Goal: Find specific page/section: Find specific page/section

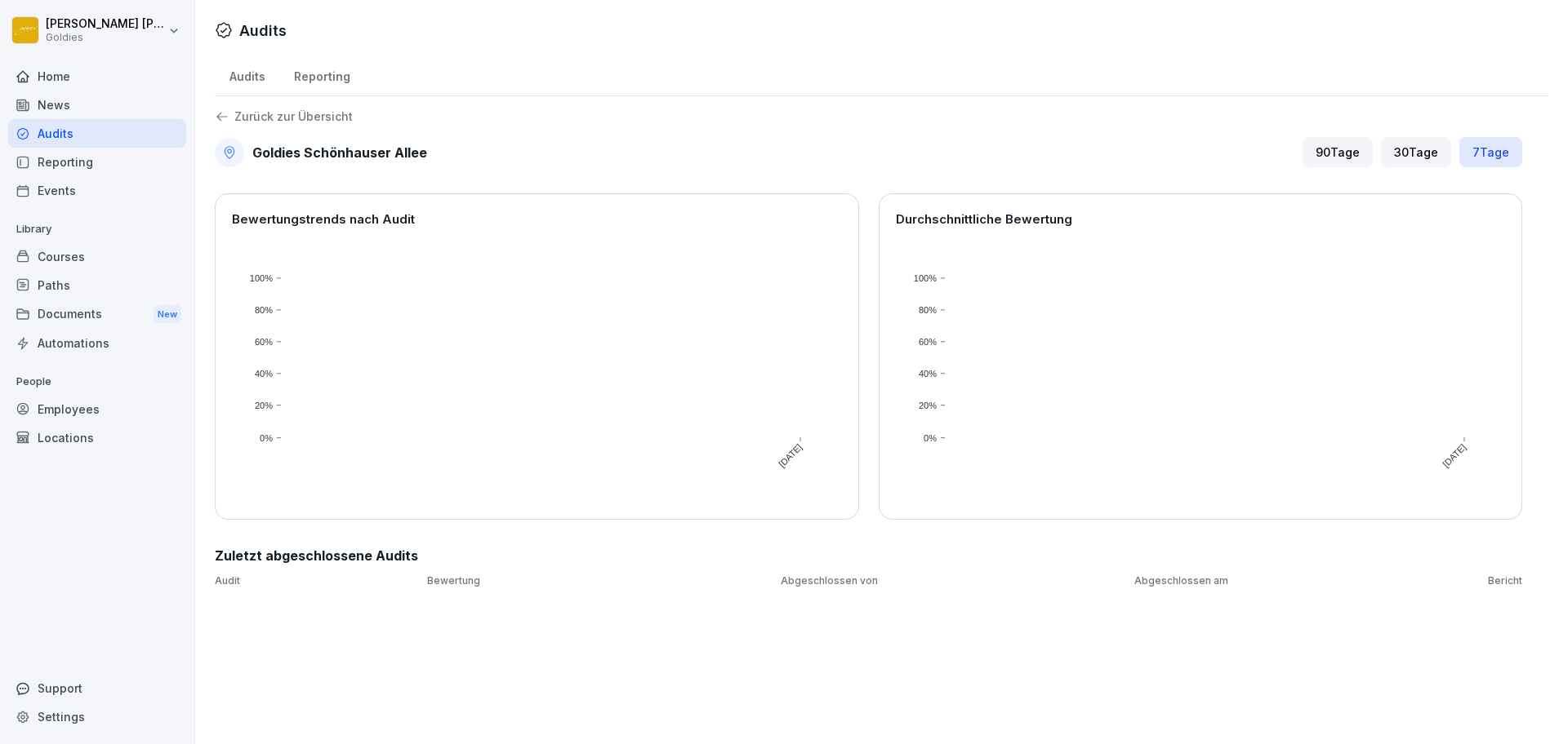
click at [1321, 193] on div "Durchschnittliche Bewertung [DATE] 0% 20% 40% 60% 80% 100%" at bounding box center [1201, 356] width 644 height 327
click at [326, 78] on div "Reporting" at bounding box center [321, 74] width 85 height 42
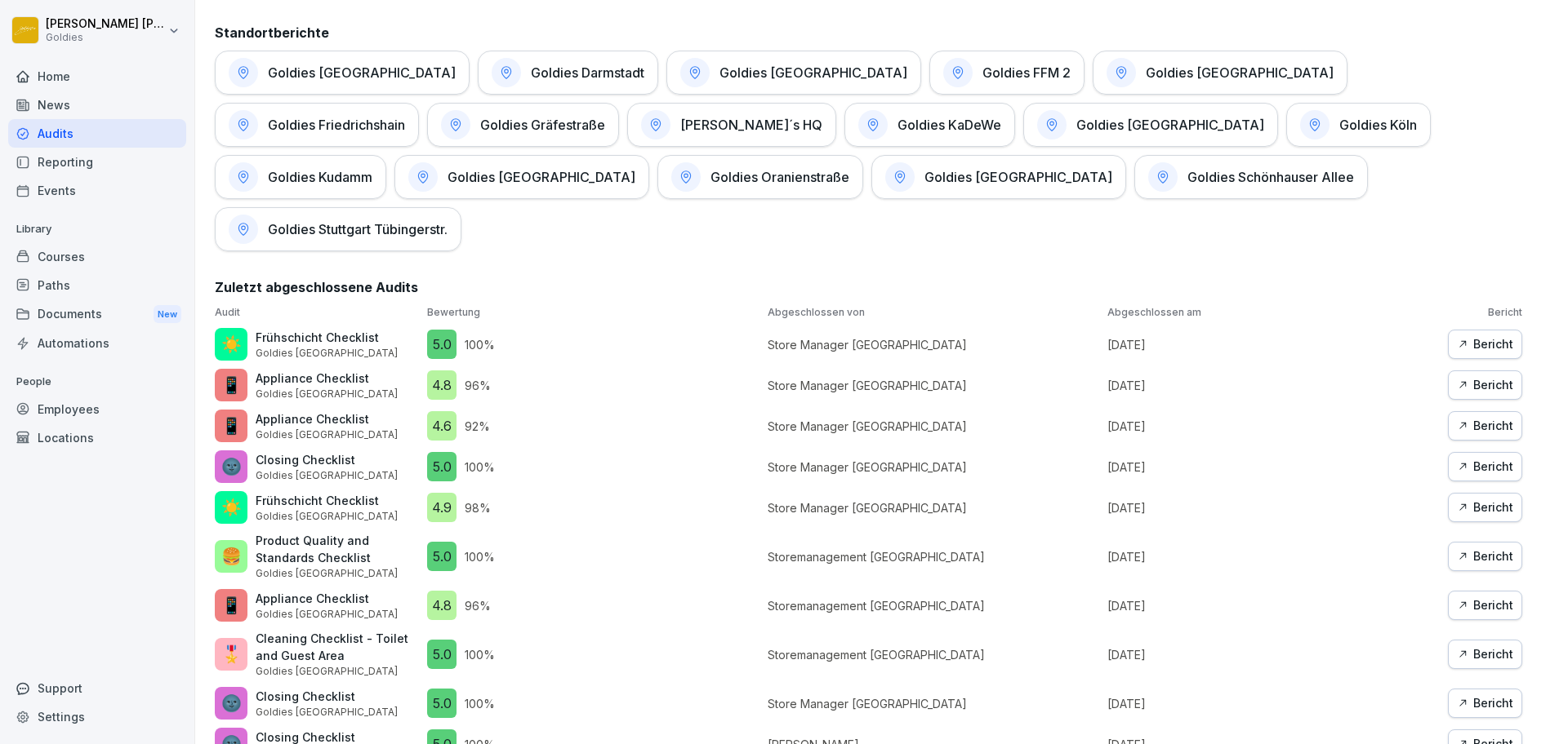
scroll to position [823, 0]
click at [1135, 188] on div "Goldies Schönhauser Allee" at bounding box center [1251, 177] width 233 height 44
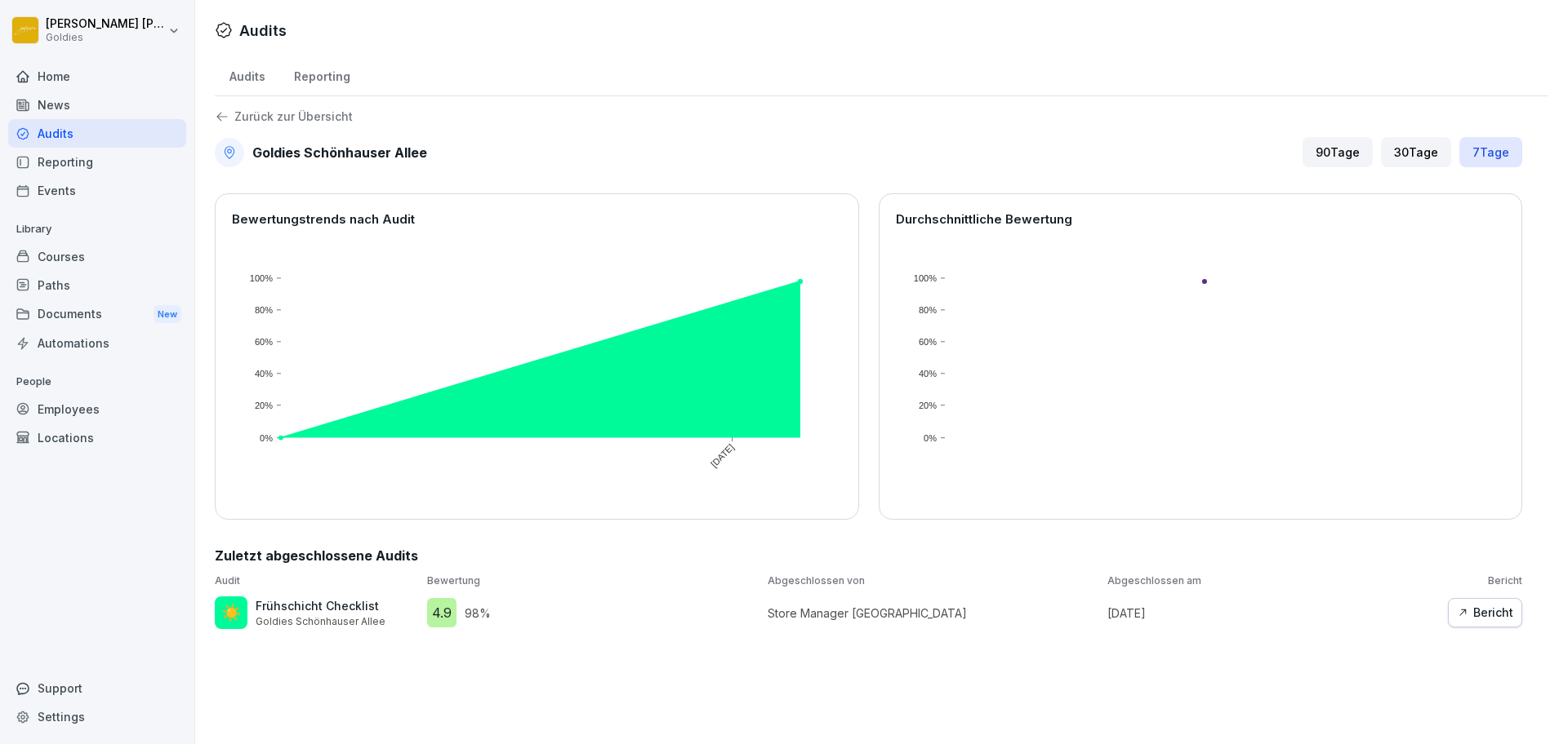
click at [1489, 608] on div "Bericht" at bounding box center [1485, 612] width 57 height 18
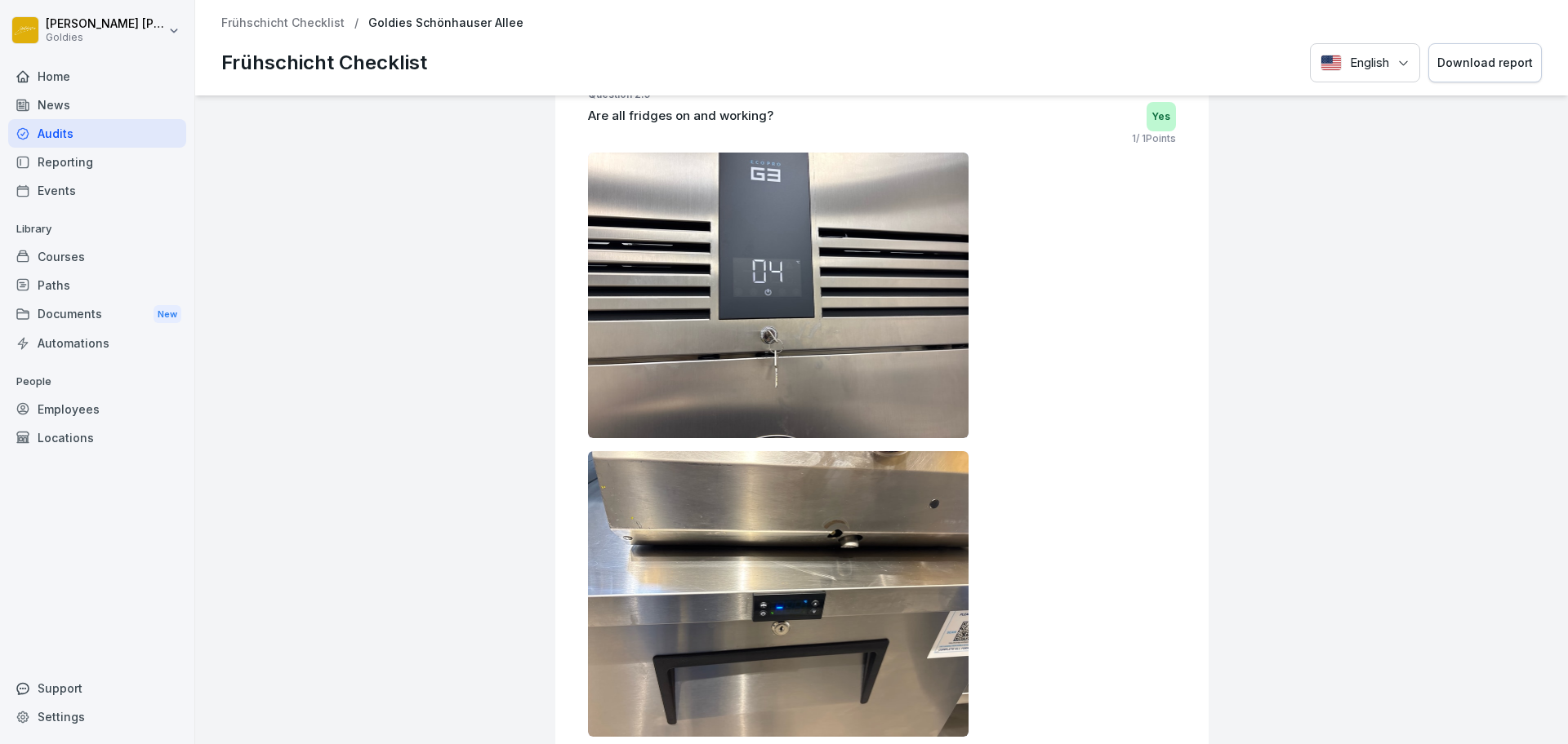
scroll to position [2329, 0]
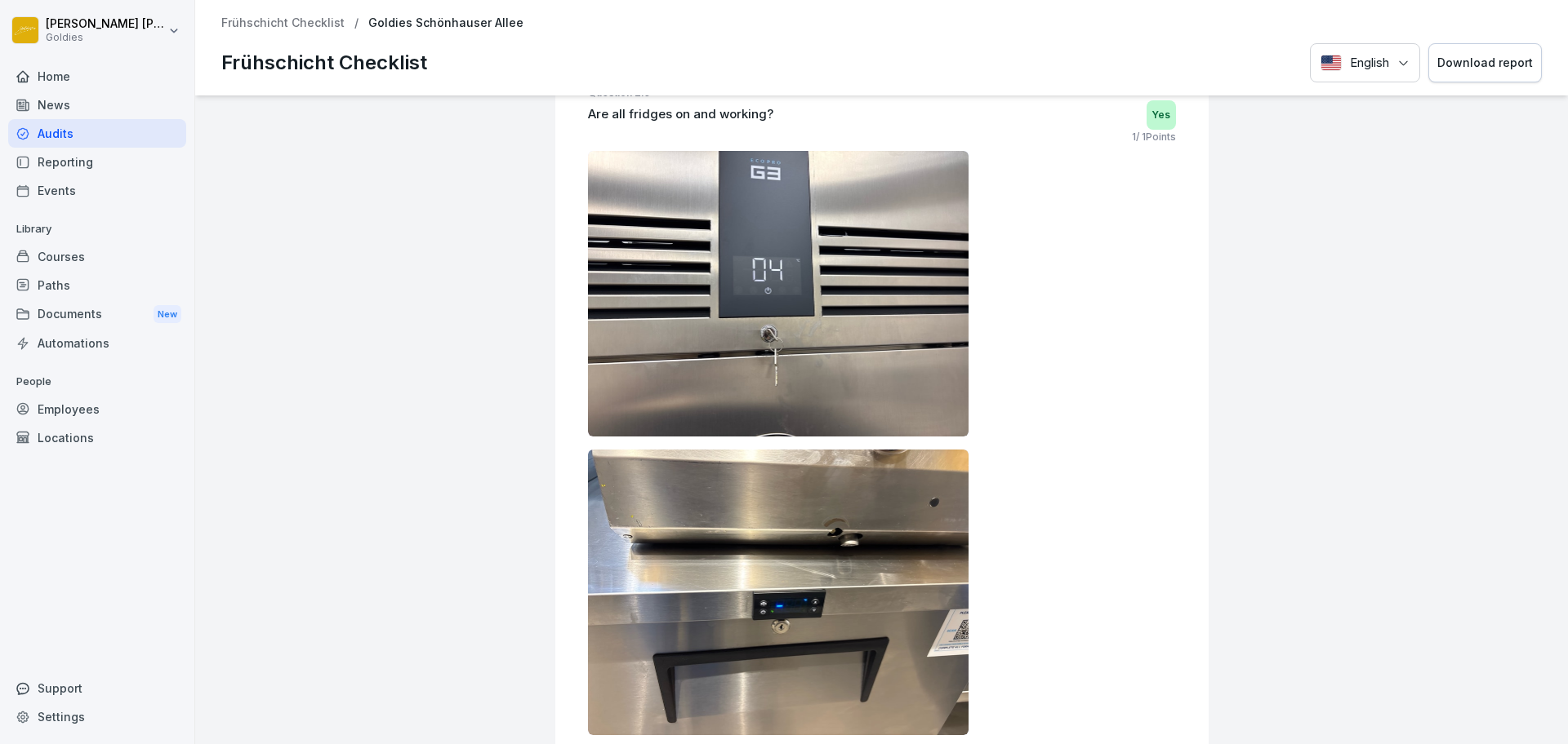
click at [147, 133] on div "Audits" at bounding box center [97, 133] width 178 height 28
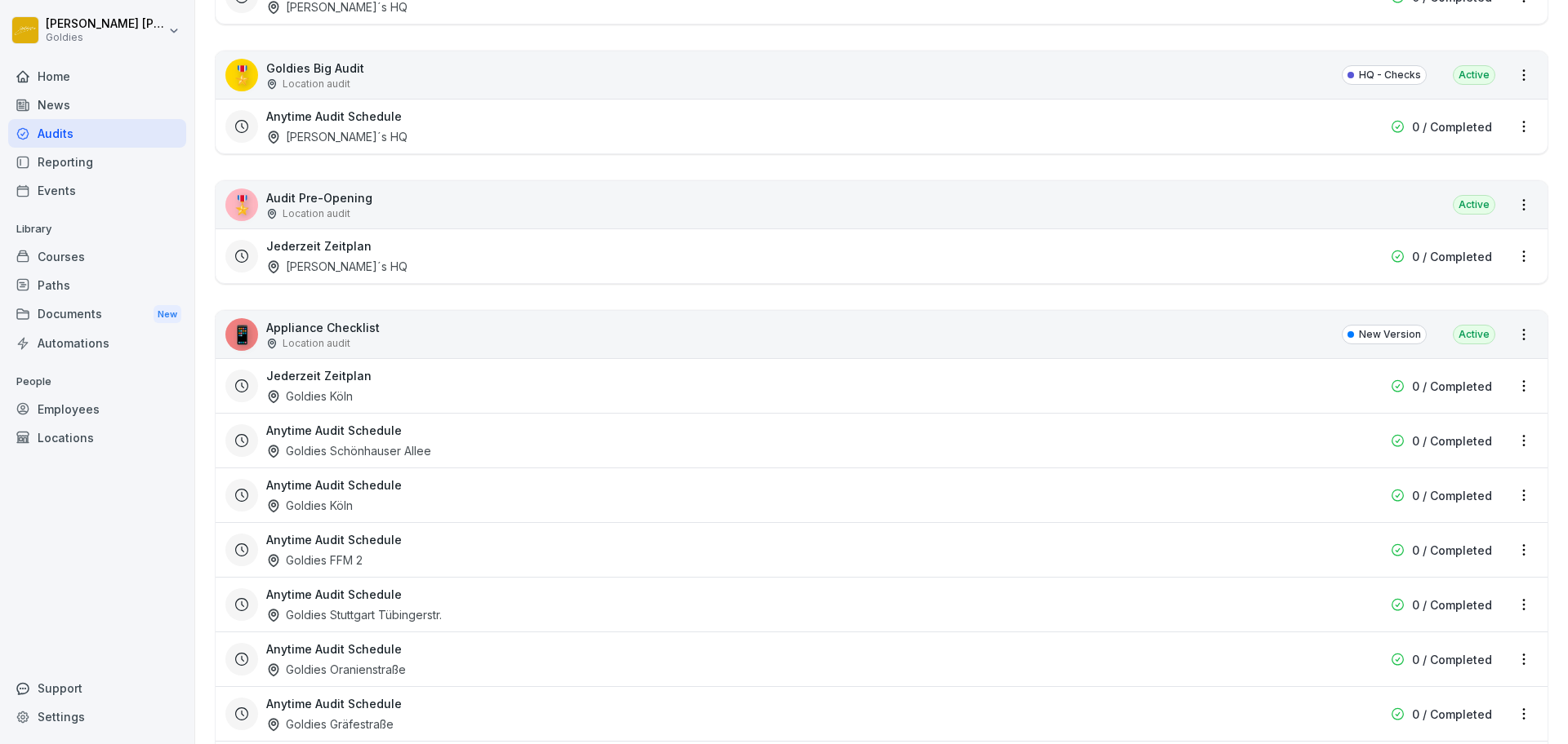
scroll to position [4432, 0]
click at [1226, 343] on div "📱 Appliance Checklist Location audit New Version Active" at bounding box center [881, 335] width 1332 height 48
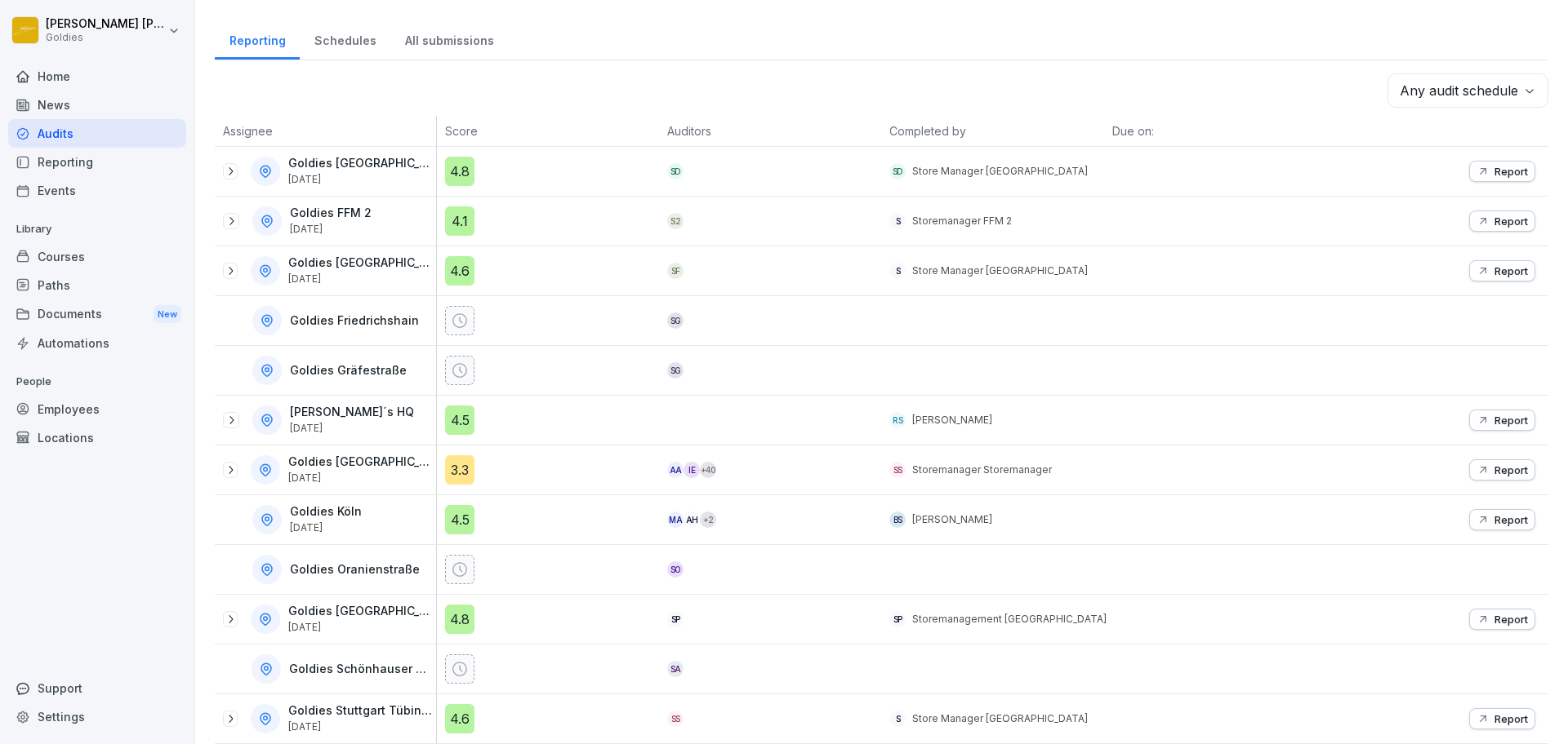
scroll to position [216, 0]
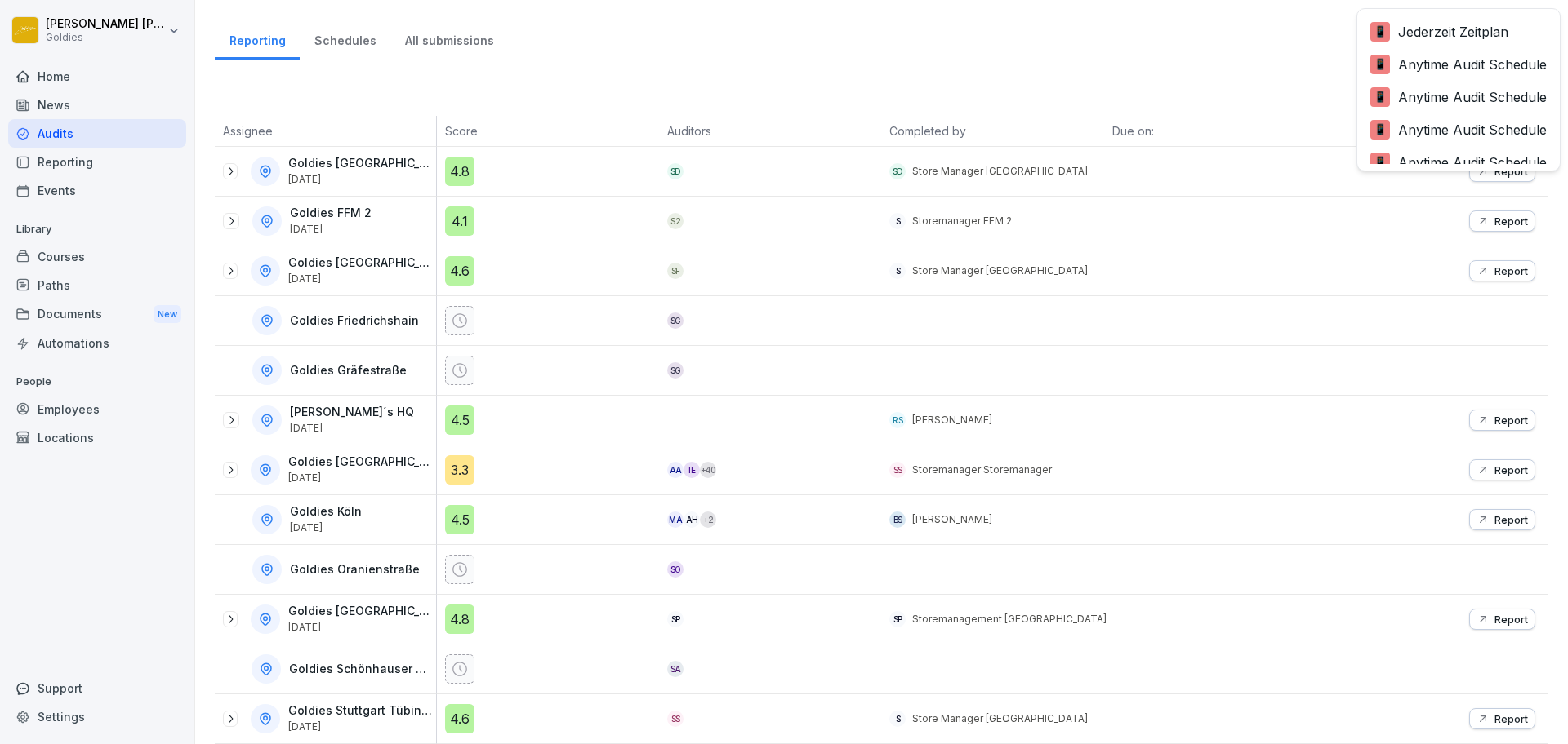
click at [1428, 78] on body "**********" at bounding box center [784, 372] width 1568 height 744
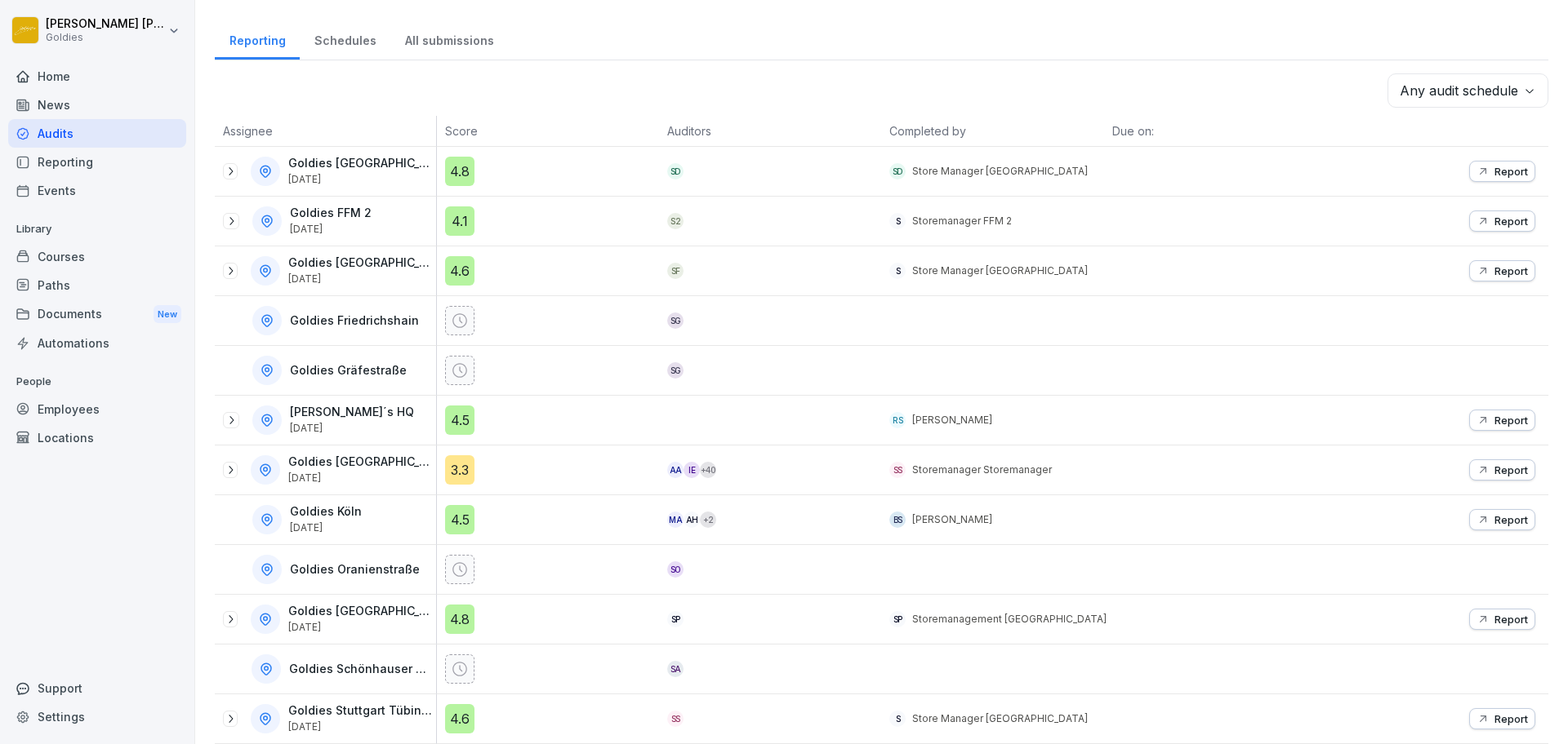
click at [1300, 85] on html "**********" at bounding box center [784, 372] width 1568 height 744
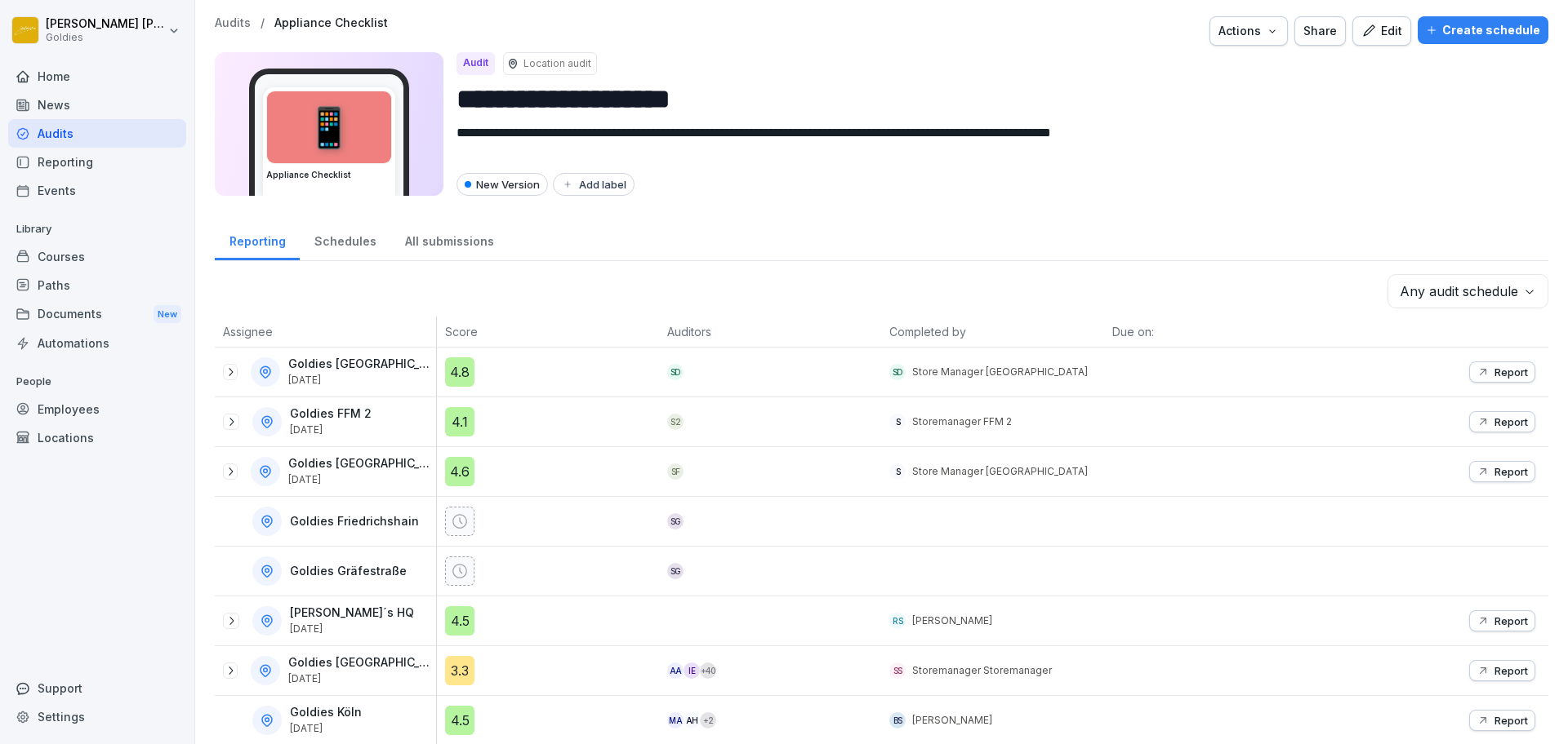
click at [1382, 32] on div "Edit" at bounding box center [1382, 31] width 41 height 18
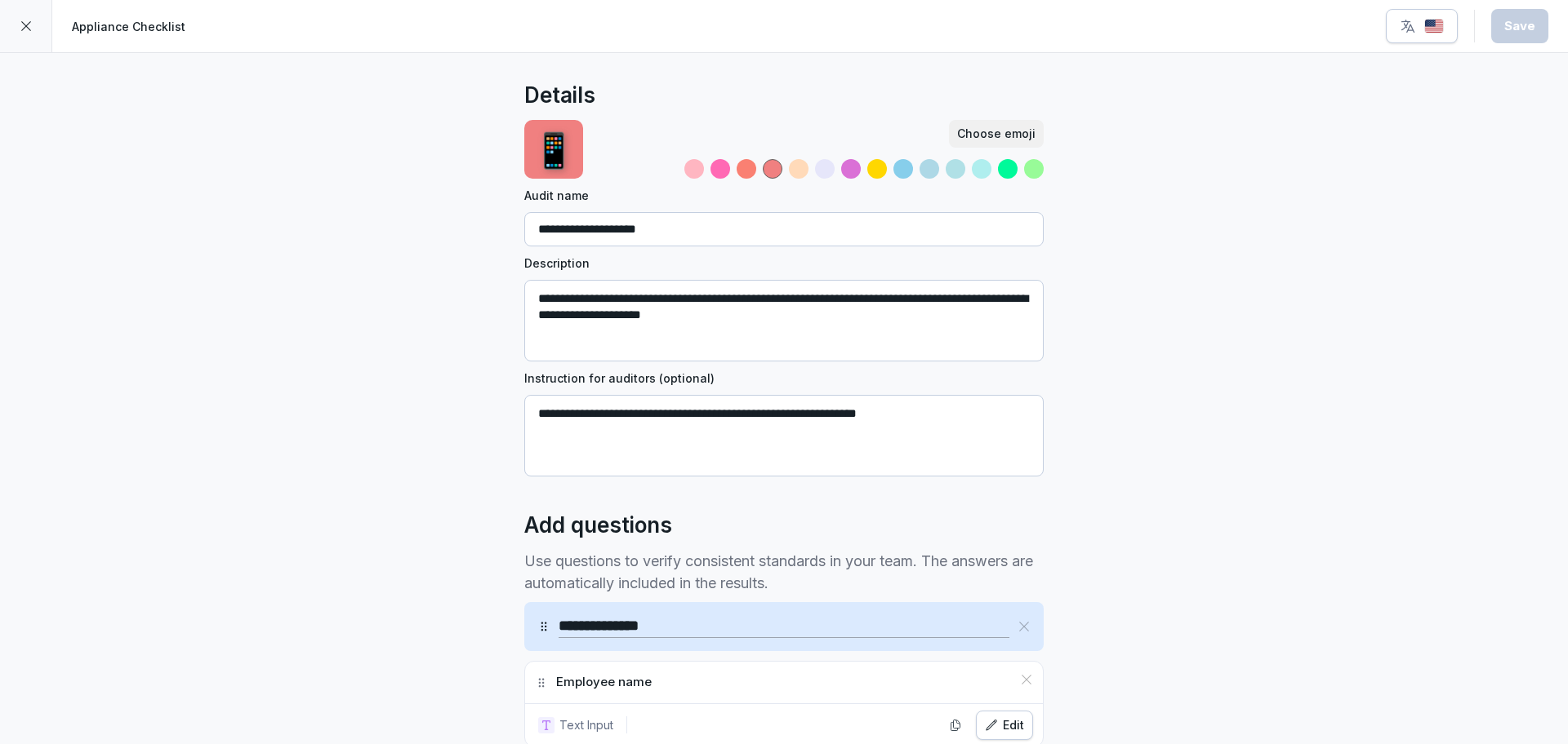
click at [1417, 14] on button "button" at bounding box center [1422, 25] width 72 height 34
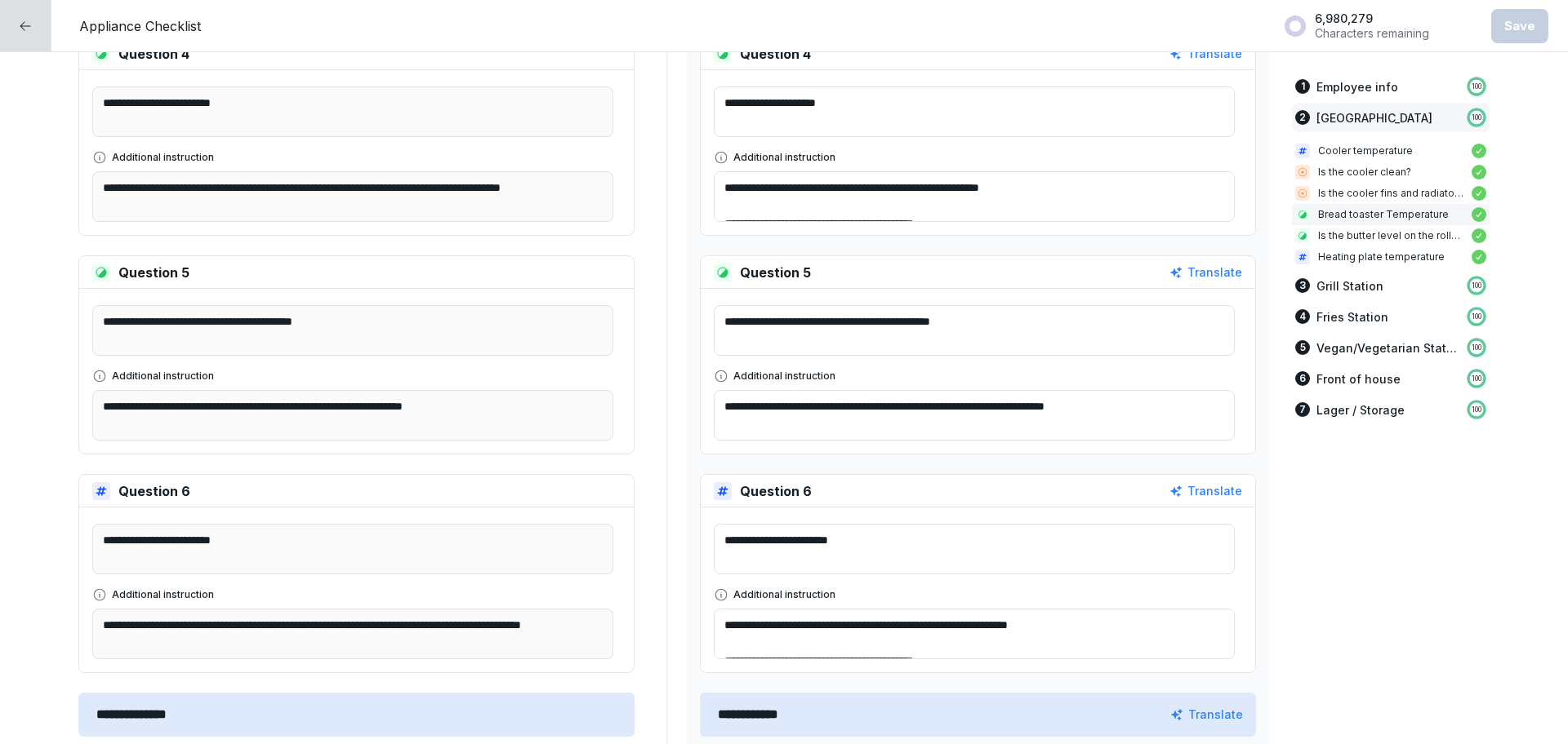
scroll to position [2147, 0]
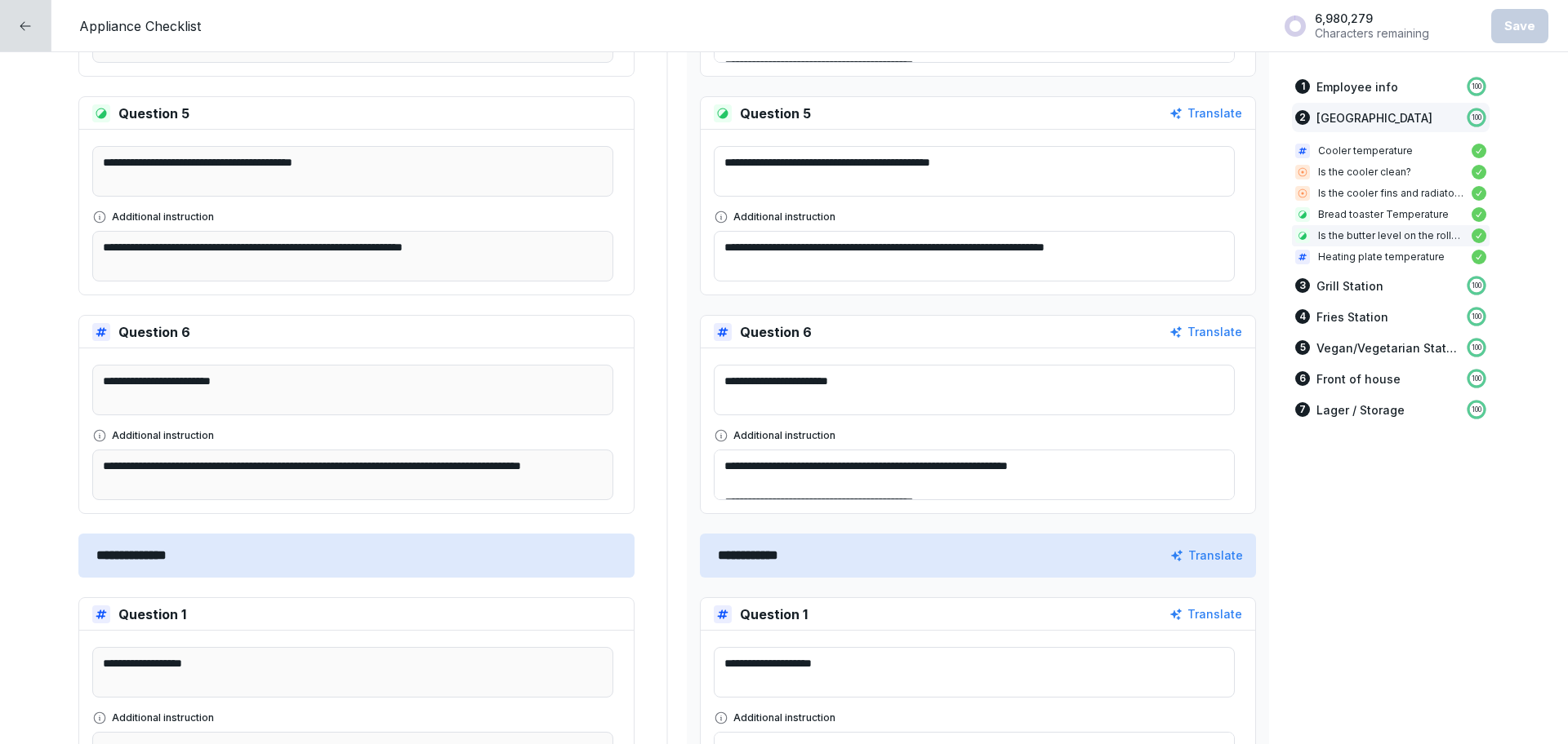
click at [31, 23] on icon at bounding box center [24, 25] width 13 height 13
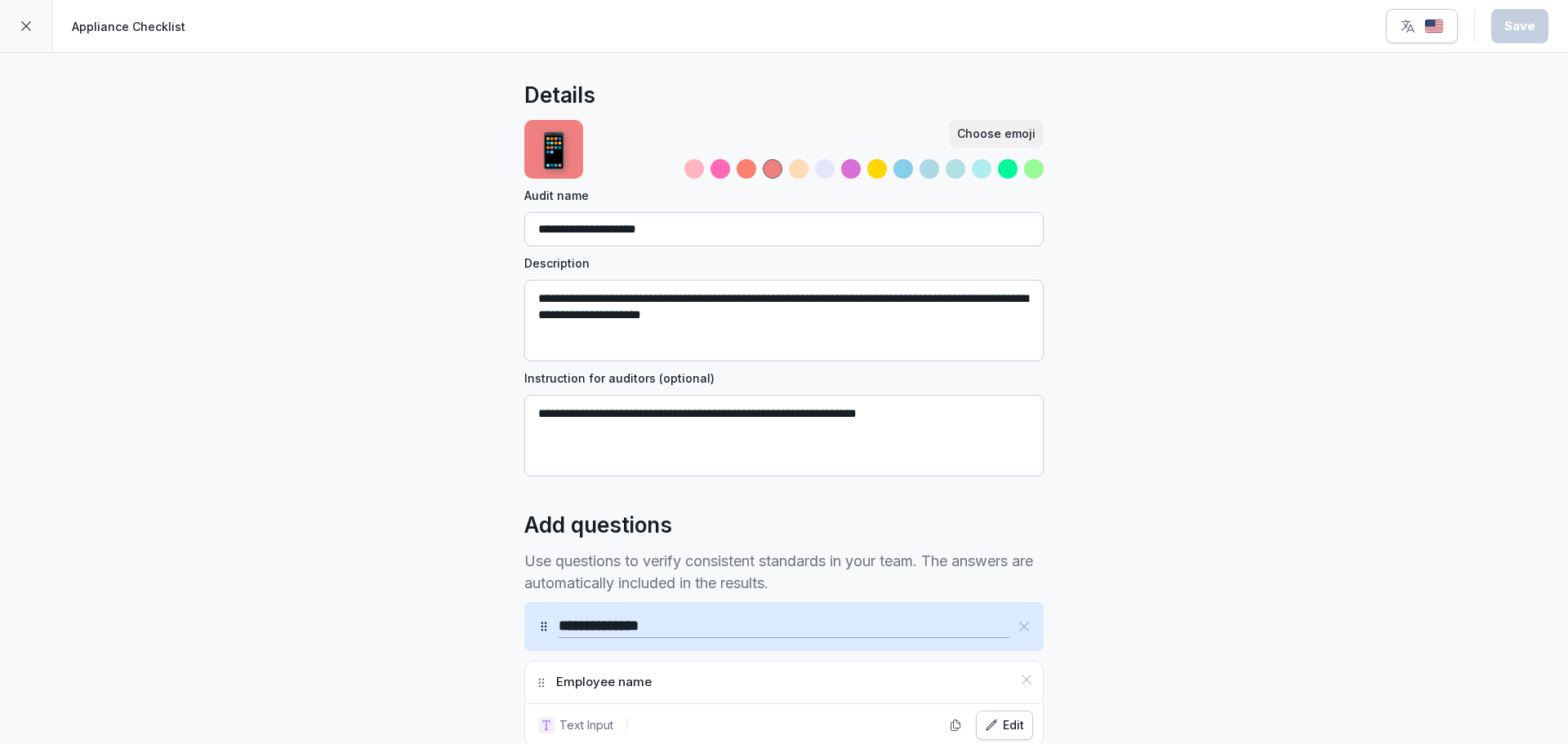
click at [31, 23] on icon at bounding box center [25, 25] width 13 height 13
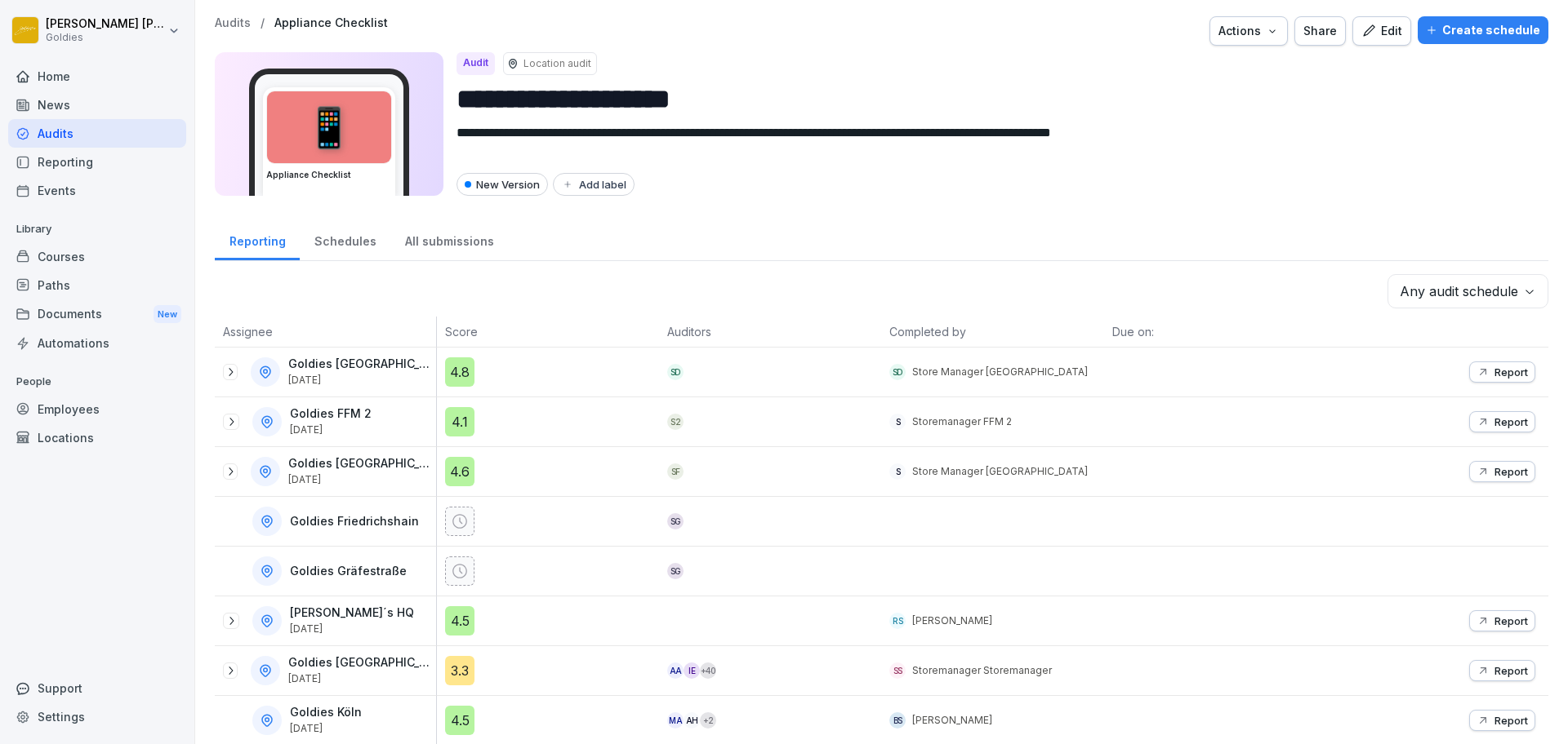
click at [233, 20] on p "Audits" at bounding box center [232, 23] width 36 height 14
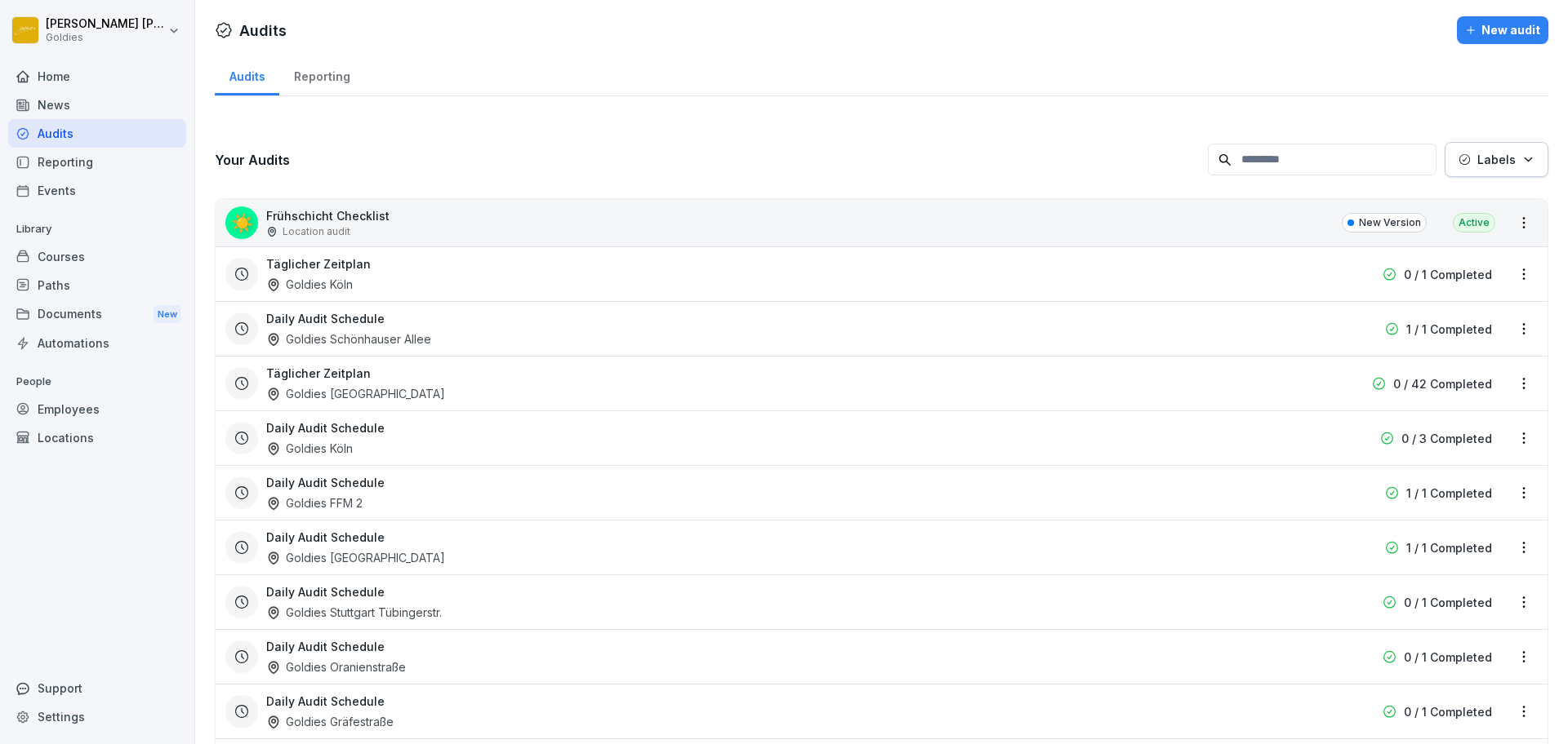
click at [332, 68] on div "Reporting" at bounding box center [321, 74] width 85 height 42
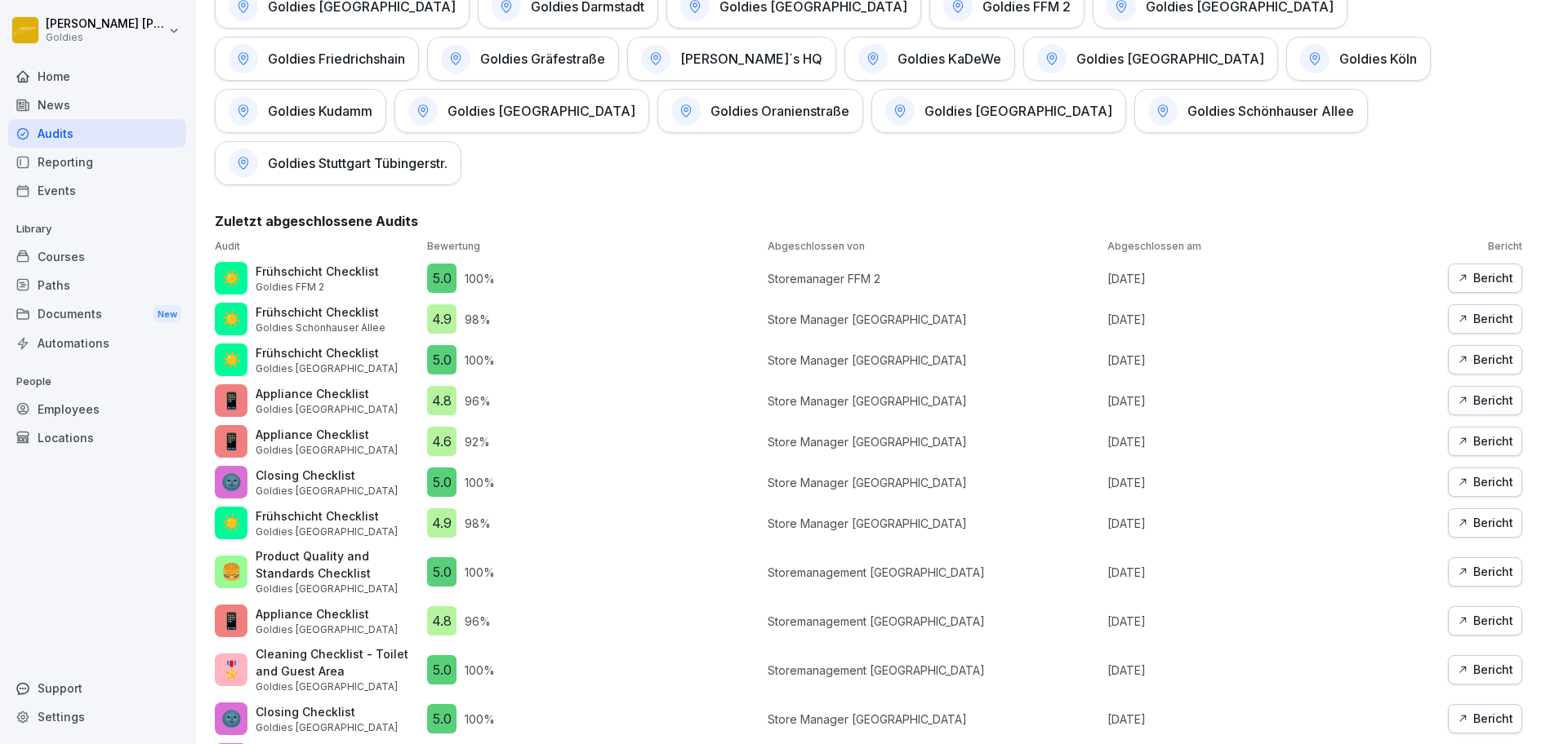
scroll to position [853, 0]
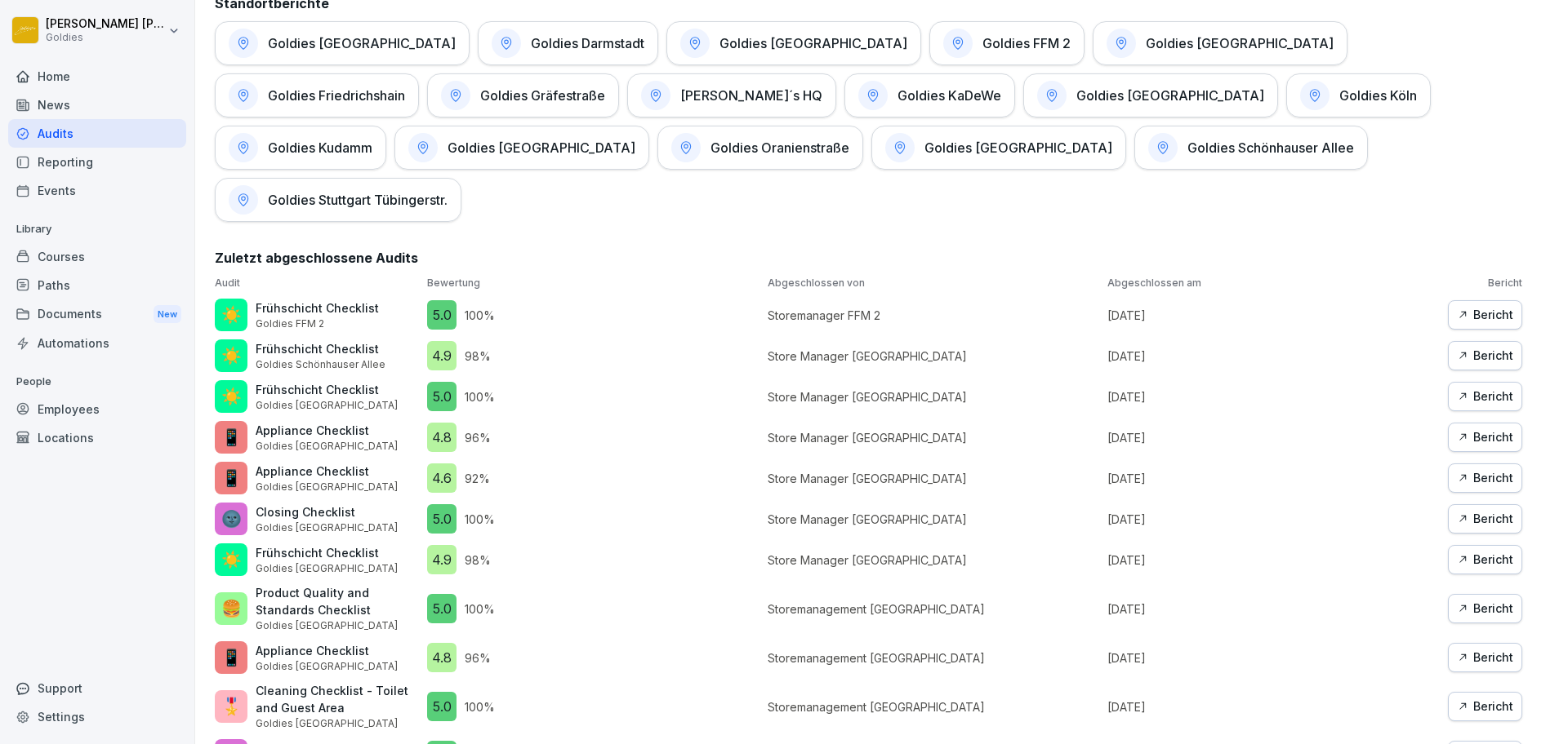
click at [1135, 158] on div "Goldies Schönhauser Allee" at bounding box center [1251, 147] width 233 height 44
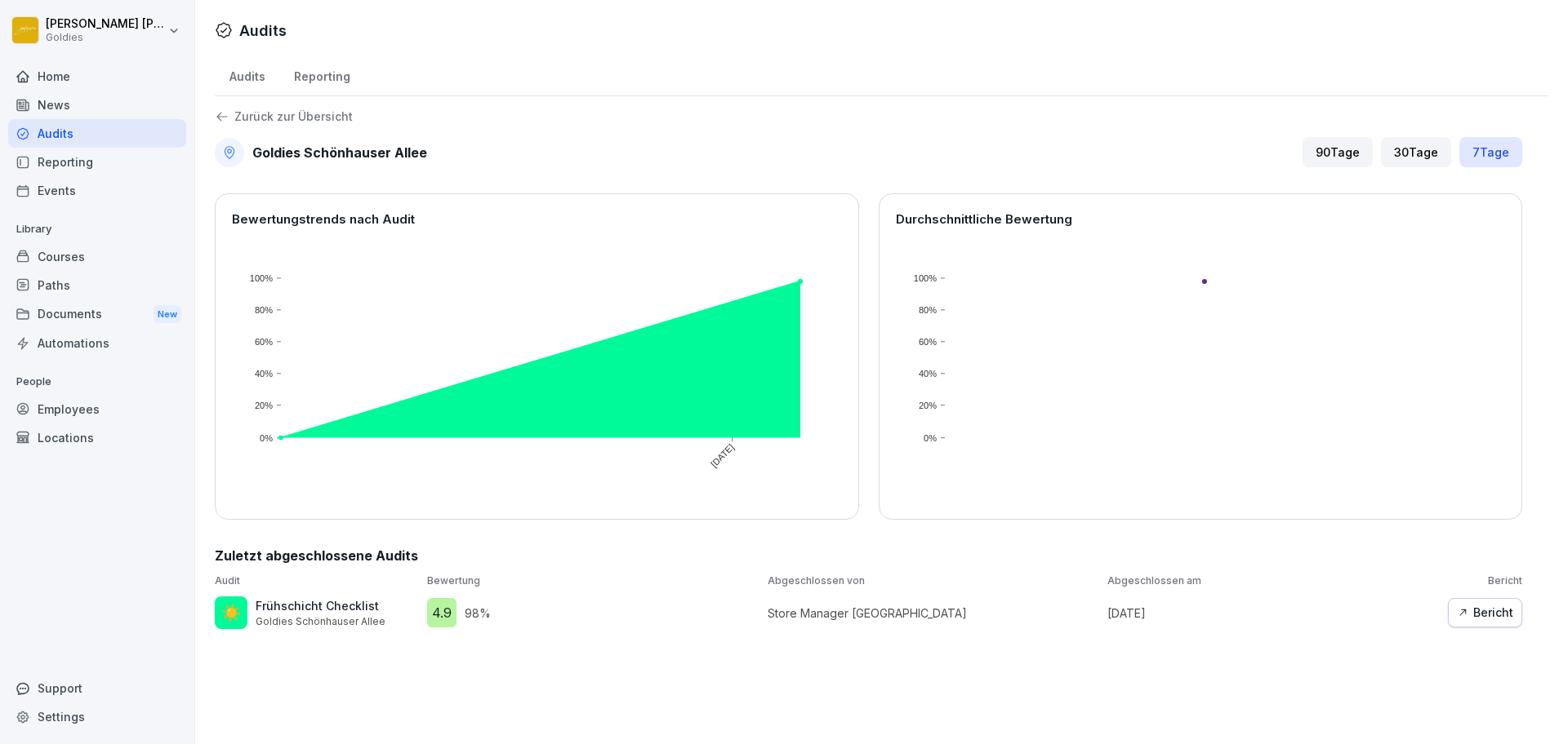
click at [1488, 618] on div "Bericht" at bounding box center [1485, 612] width 57 height 18
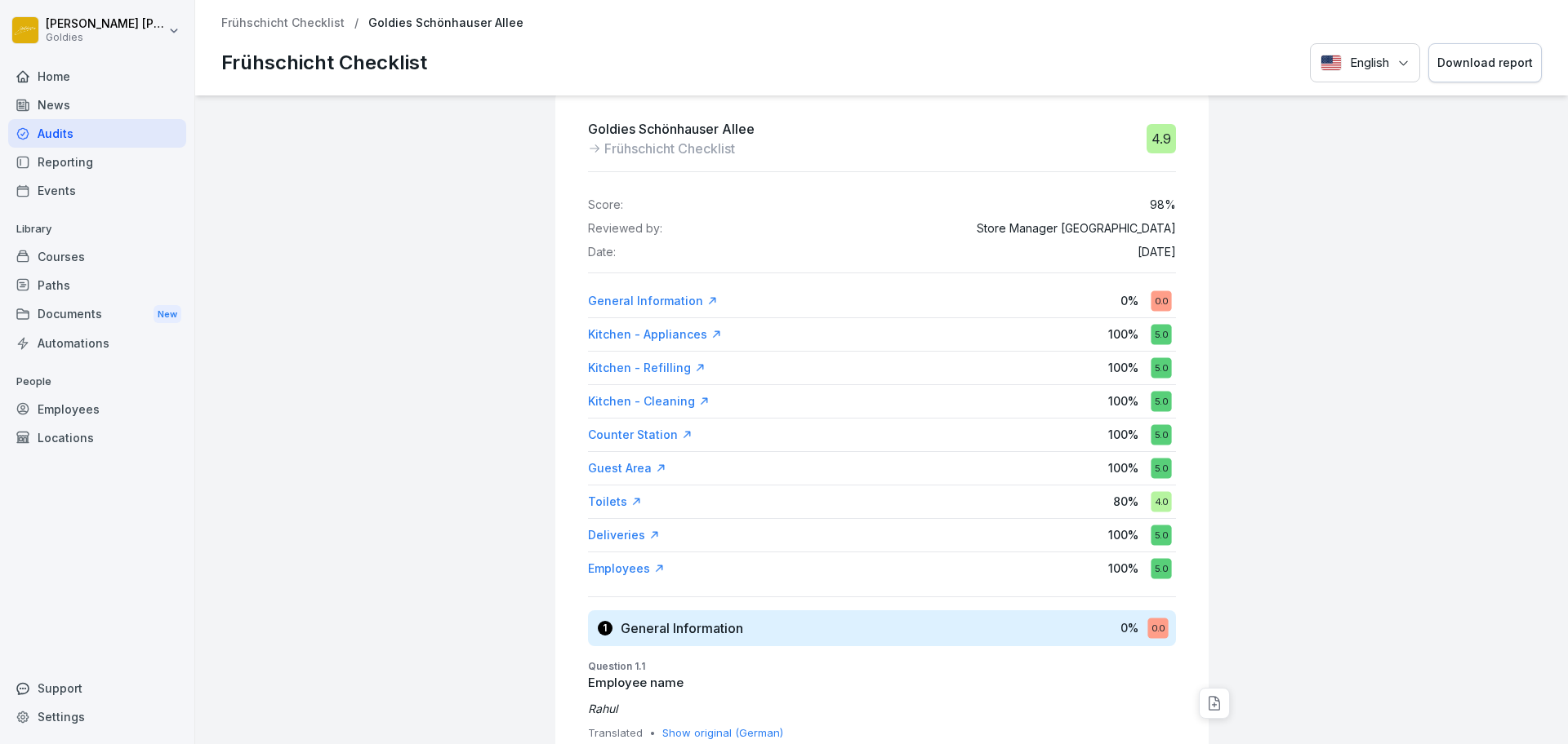
scroll to position [29, 0]
click at [309, 17] on p "Frühschicht Checklist" at bounding box center [283, 23] width 123 height 14
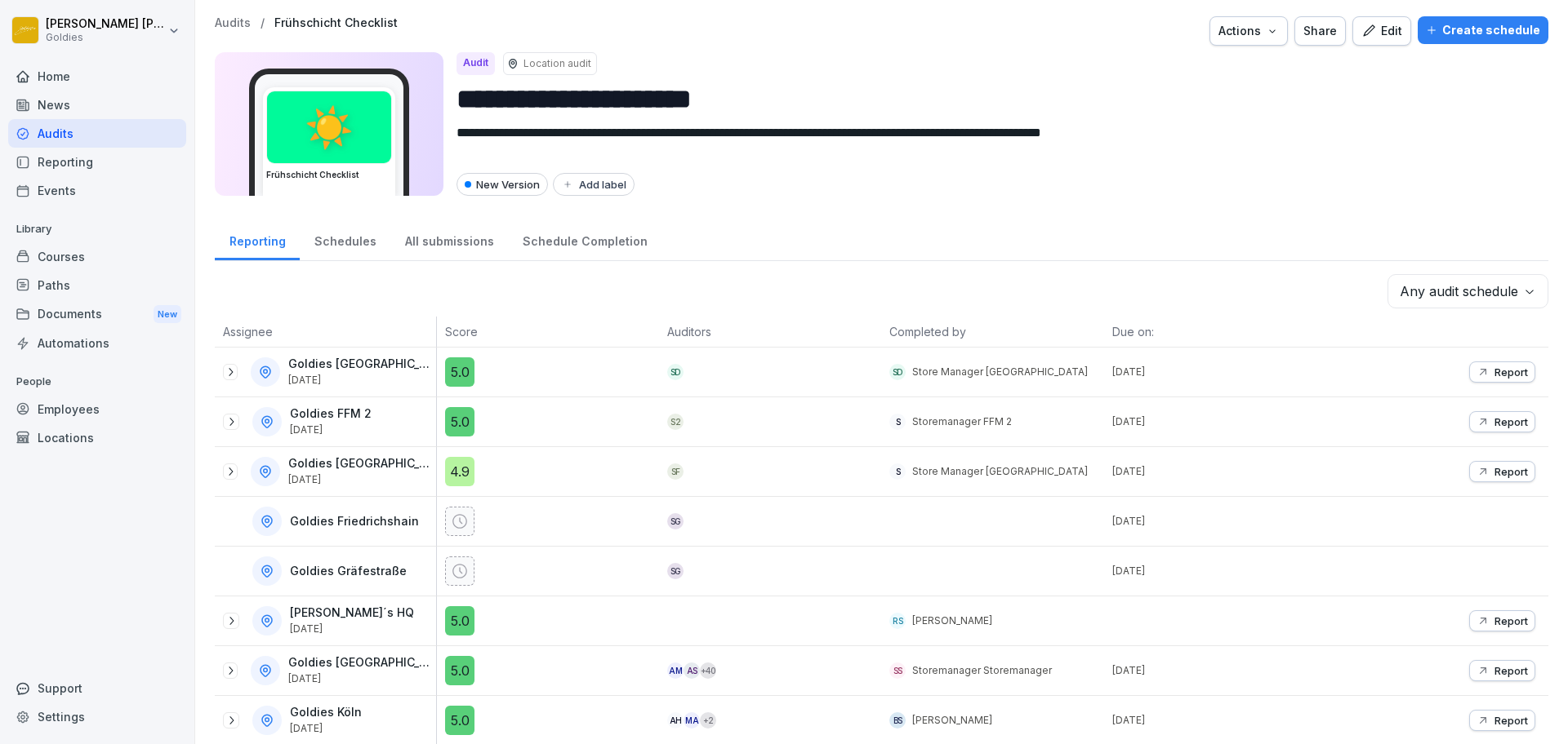
click at [221, 18] on p "Audits" at bounding box center [232, 23] width 36 height 14
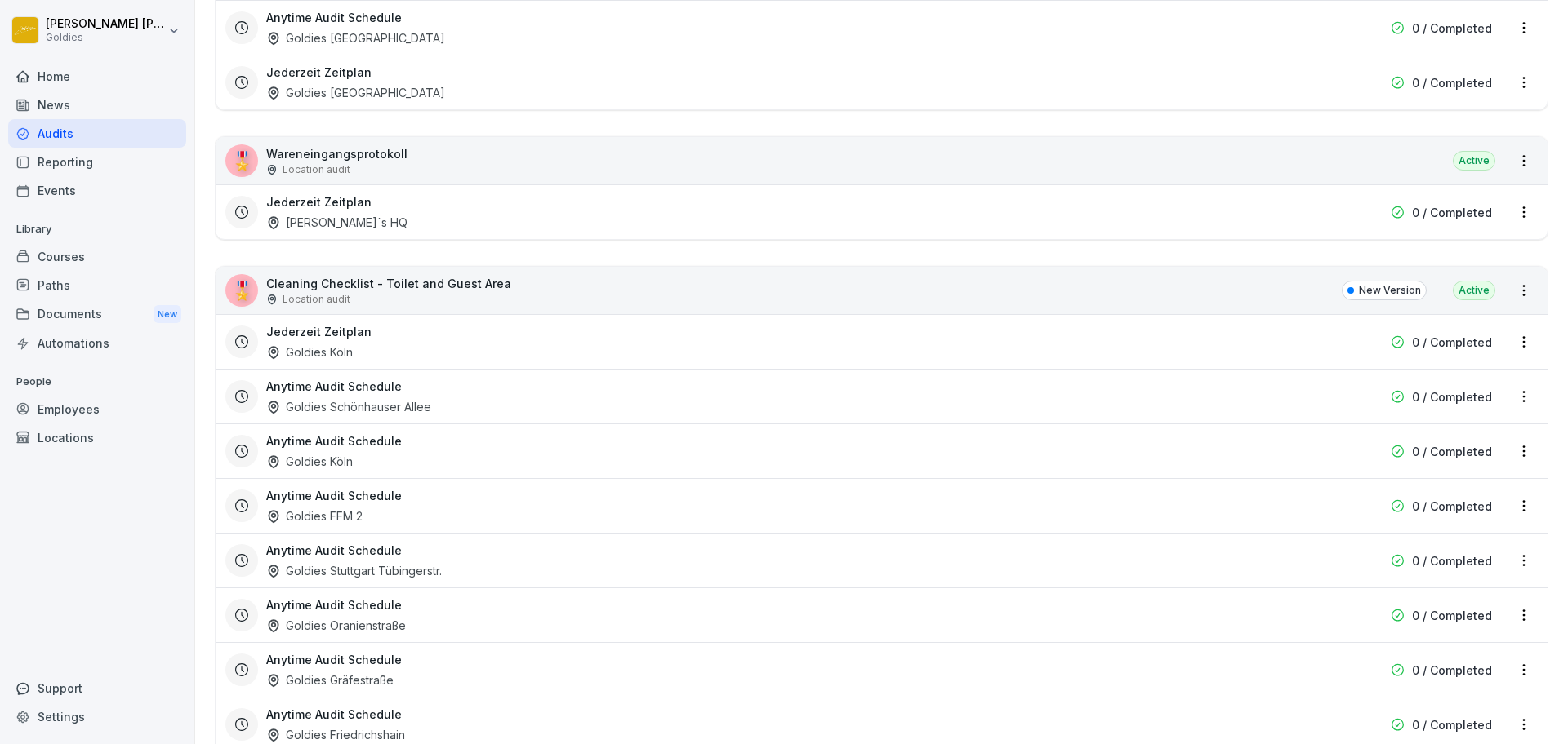
scroll to position [5337, 0]
